Goal: Navigation & Orientation: Find specific page/section

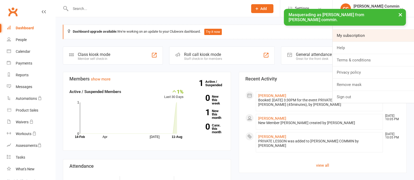
click at [353, 35] on link "My subscription" at bounding box center [372, 36] width 81 height 12
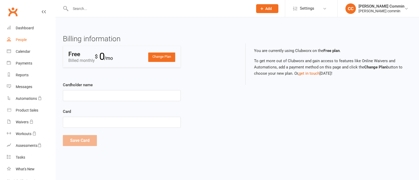
click at [17, 41] on div "People" at bounding box center [21, 40] width 11 height 4
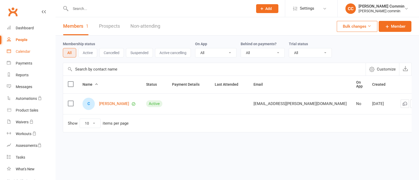
click at [23, 52] on div "Calendar" at bounding box center [23, 51] width 15 height 4
